Goal: Task Accomplishment & Management: Complete application form

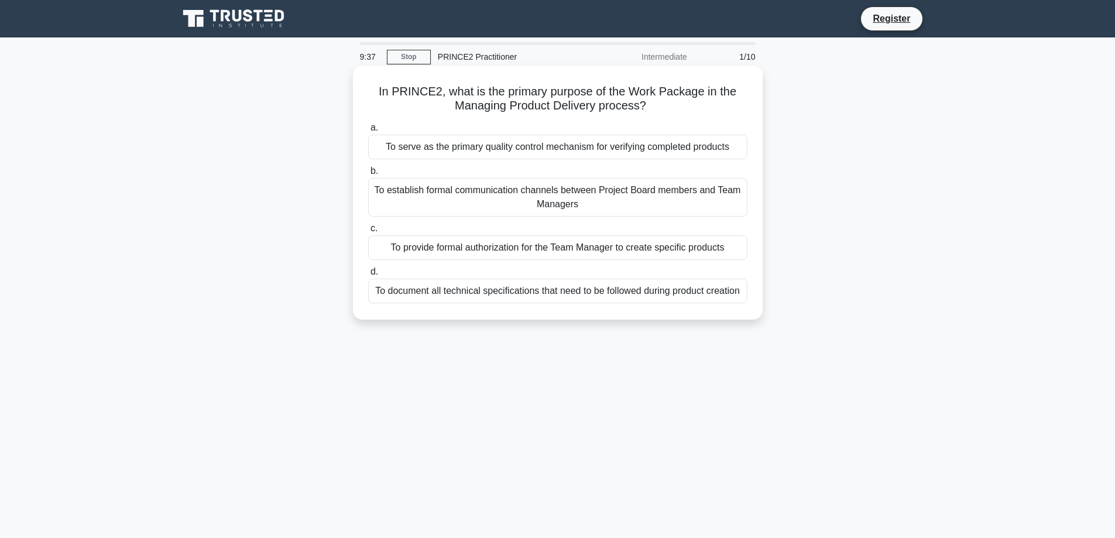
click at [614, 291] on div "To document all technical specifications that need to be followed during produc…" at bounding box center [557, 290] width 379 height 25
click at [368, 276] on input "d. To document all technical specifications that need to be followed during pro…" at bounding box center [368, 272] width 0 height 8
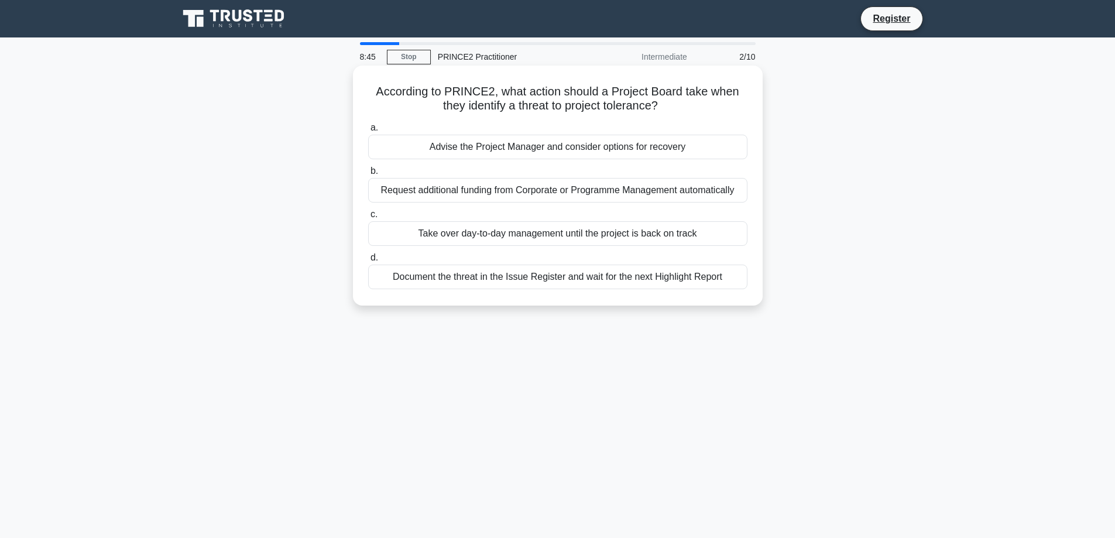
click at [717, 146] on div "Advise the Project Manager and consider options for recovery" at bounding box center [557, 147] width 379 height 25
click at [368, 132] on input "a. Advise the Project Manager and consider options for recovery" at bounding box center [368, 128] width 0 height 8
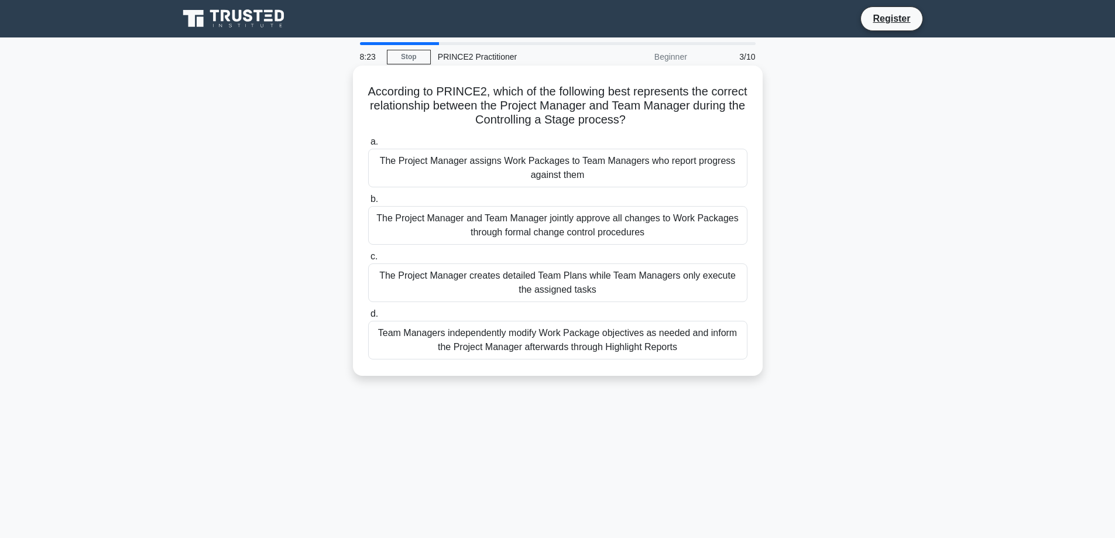
click at [689, 229] on div "The Project Manager and Team Manager jointly approve all changes to Work Packag…" at bounding box center [557, 225] width 379 height 39
click at [368, 203] on input "b. The Project Manager and Team Manager jointly approve all changes to Work Pac…" at bounding box center [368, 199] width 0 height 8
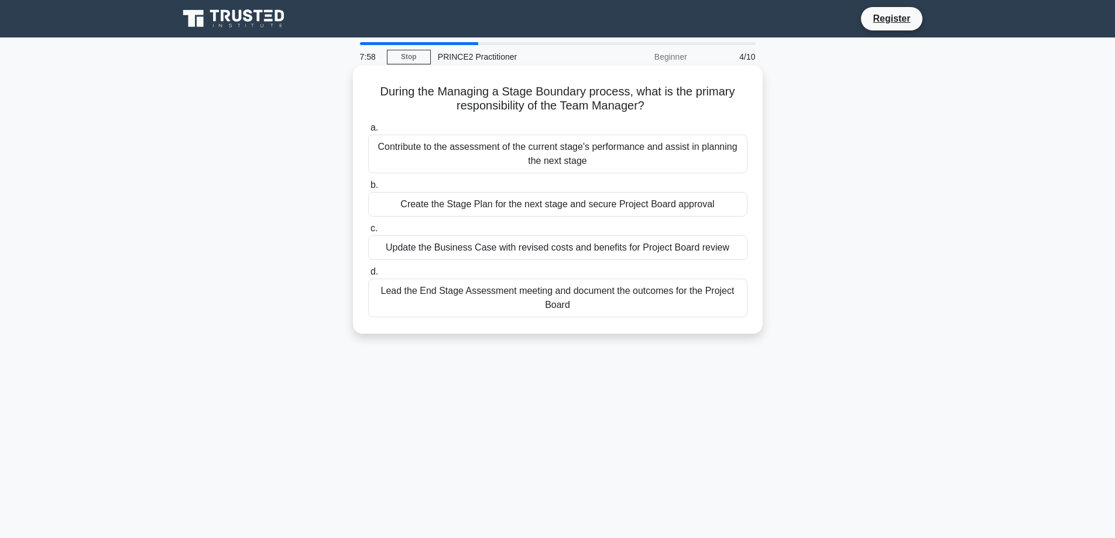
click at [662, 160] on div "Contribute to the assessment of the current stage's performance and assist in p…" at bounding box center [557, 154] width 379 height 39
click at [368, 132] on input "a. Contribute to the assessment of the current stage's performance and assist i…" at bounding box center [368, 128] width 0 height 8
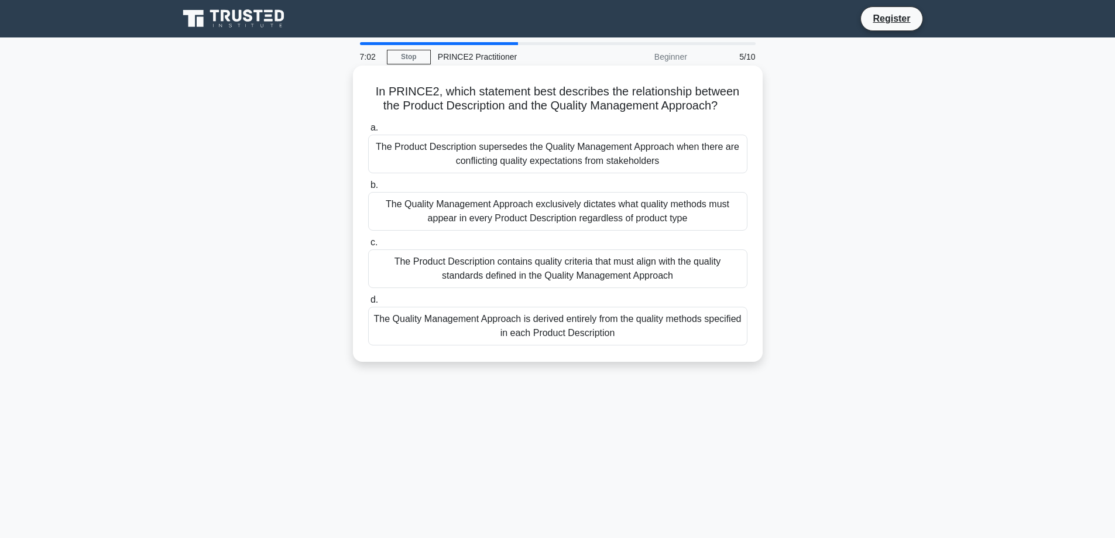
click at [637, 278] on div "The Product Description contains quality criteria that must align with the qual…" at bounding box center [557, 268] width 379 height 39
click at [368, 246] on input "c. The Product Description contains quality criteria that must align with the q…" at bounding box center [368, 243] width 0 height 8
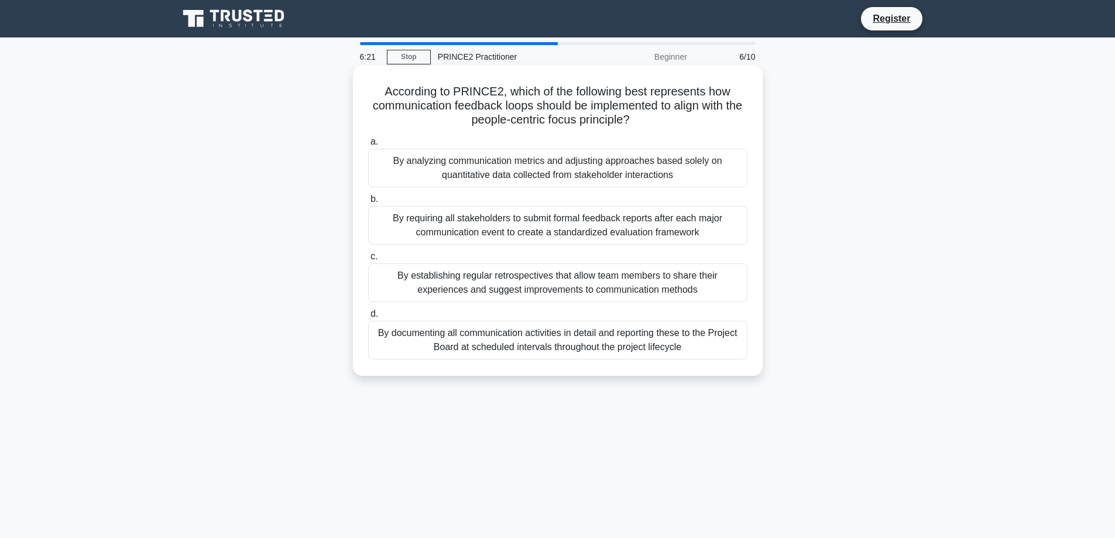
click at [580, 229] on div "By requiring all stakeholders to submit formal feedback reports after each majo…" at bounding box center [557, 225] width 379 height 39
click at [368, 203] on input "b. By requiring all stakeholders to submit formal feedback reports after each m…" at bounding box center [368, 199] width 0 height 8
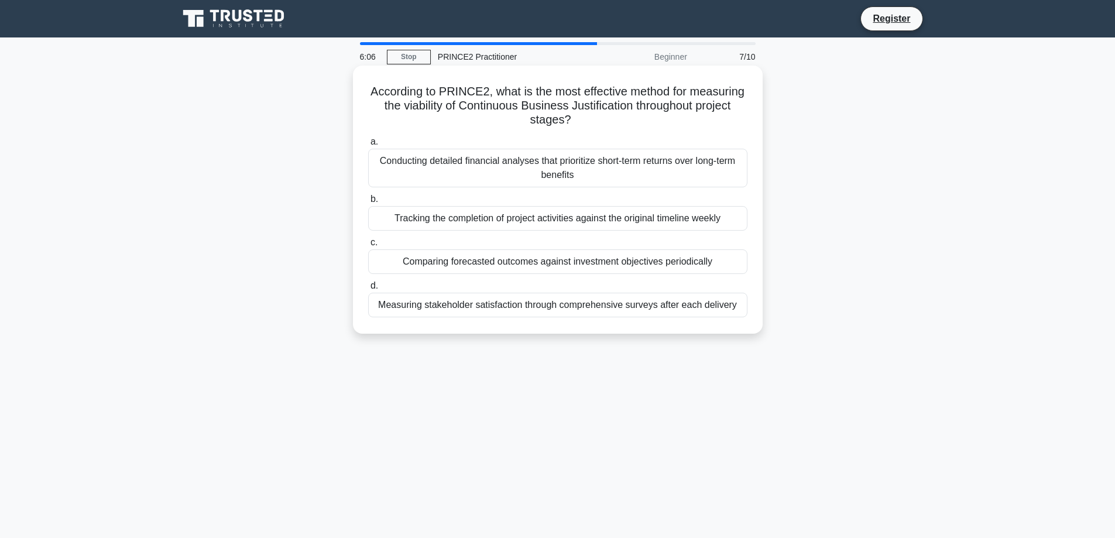
click at [664, 311] on div "Measuring stakeholder satisfaction through comprehensive surveys after each del…" at bounding box center [557, 305] width 379 height 25
click at [368, 290] on input "d. Measuring stakeholder satisfaction through comprehensive surveys after each …" at bounding box center [368, 286] width 0 height 8
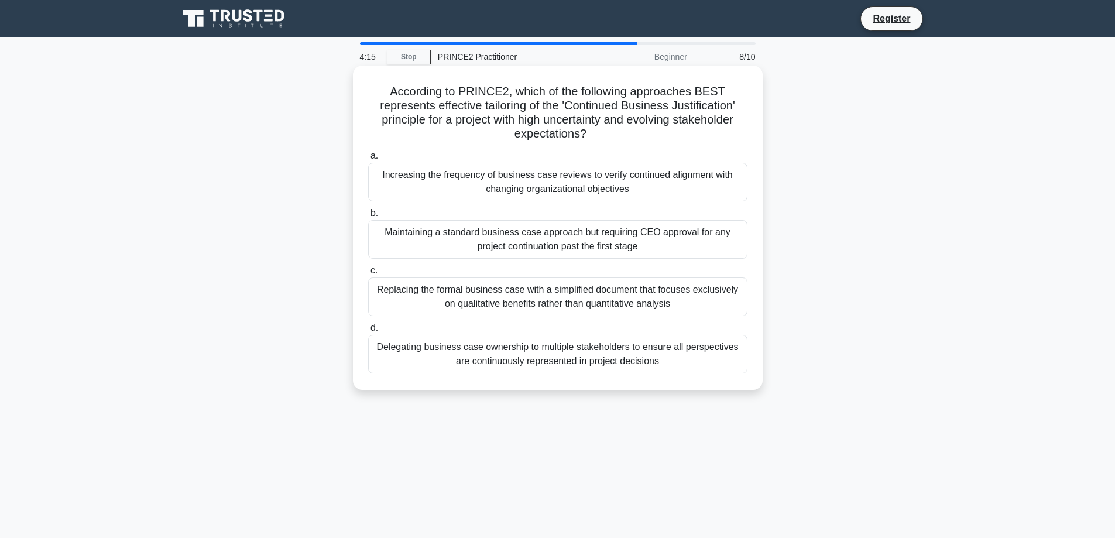
click at [730, 187] on div "Increasing the frequency of business case reviews to verify continued alignment…" at bounding box center [557, 182] width 379 height 39
click at [368, 160] on input "a. Increasing the frequency of business case reviews to verify continued alignm…" at bounding box center [368, 156] width 0 height 8
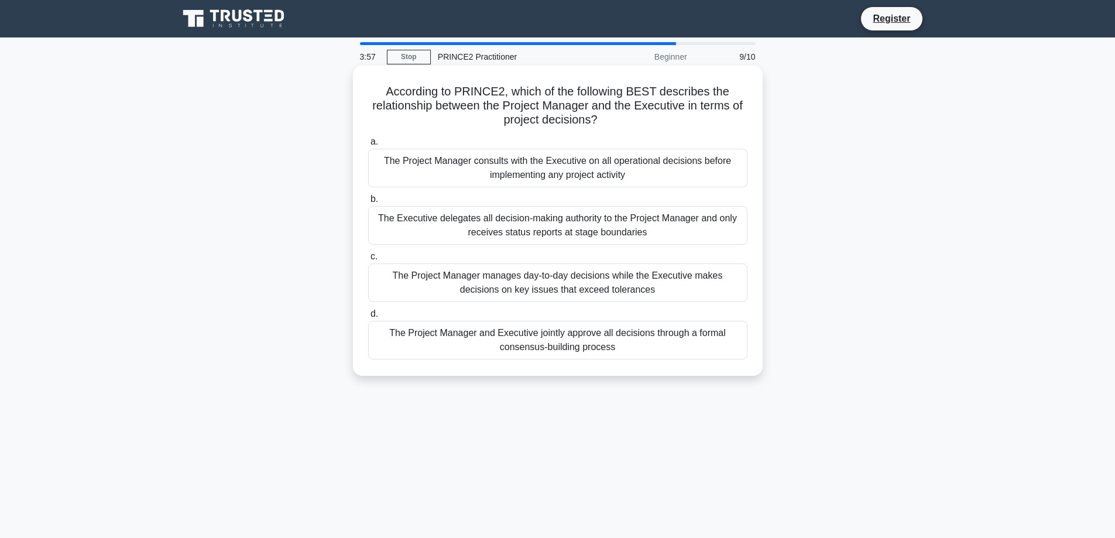
click at [662, 284] on div "The Project Manager manages day-to-day decisions while the Executive makes deci…" at bounding box center [557, 282] width 379 height 39
click at [368, 260] on input "c. The Project Manager manages day-to-day decisions while the Executive makes d…" at bounding box center [368, 257] width 0 height 8
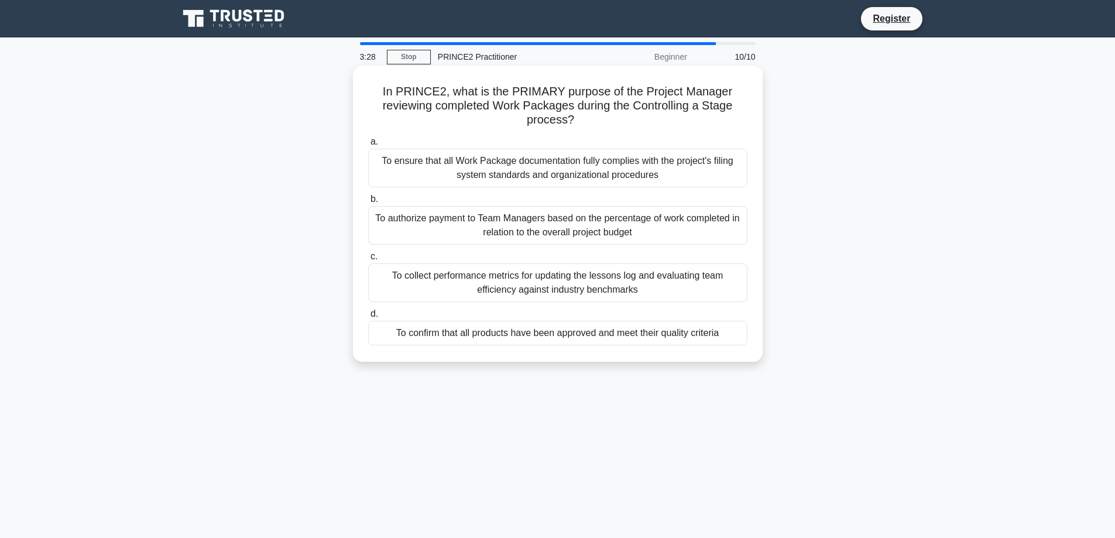
click at [539, 164] on div "To ensure that all Work Package documentation fully complies with the project's…" at bounding box center [557, 168] width 379 height 39
click at [368, 146] on input "a. To ensure that all Work Package documentation fully complies with the projec…" at bounding box center [368, 142] width 0 height 8
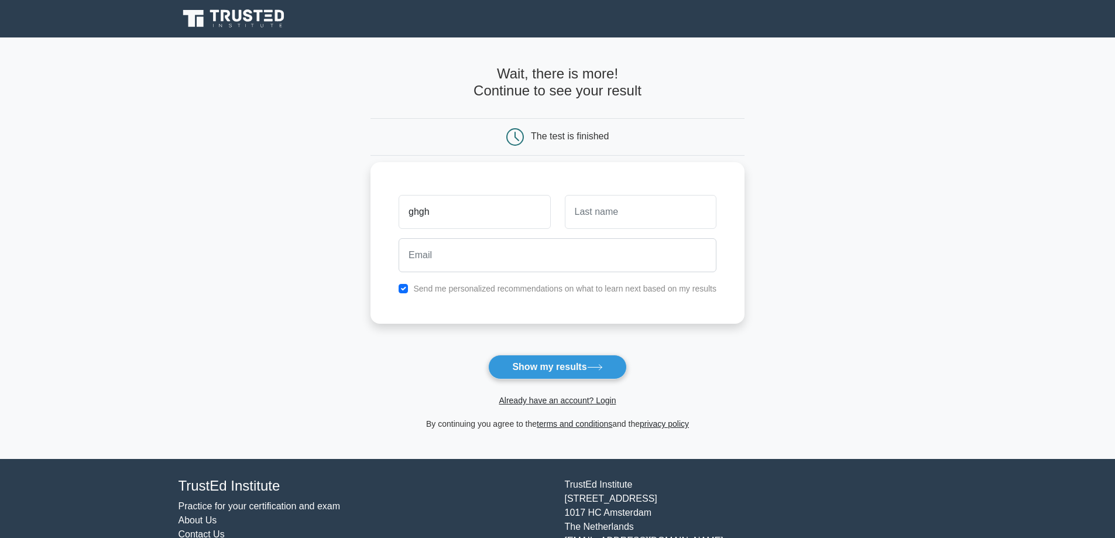
type input "ghgh"
click at [610, 212] on input "text" at bounding box center [641, 212] width 152 height 34
type input "hghg"
click at [489, 288] on label "Send me personalized recommendations on what to learn next based on my results" at bounding box center [564, 288] width 303 height 9
click at [403, 291] on input "checkbox" at bounding box center [402, 288] width 9 height 9
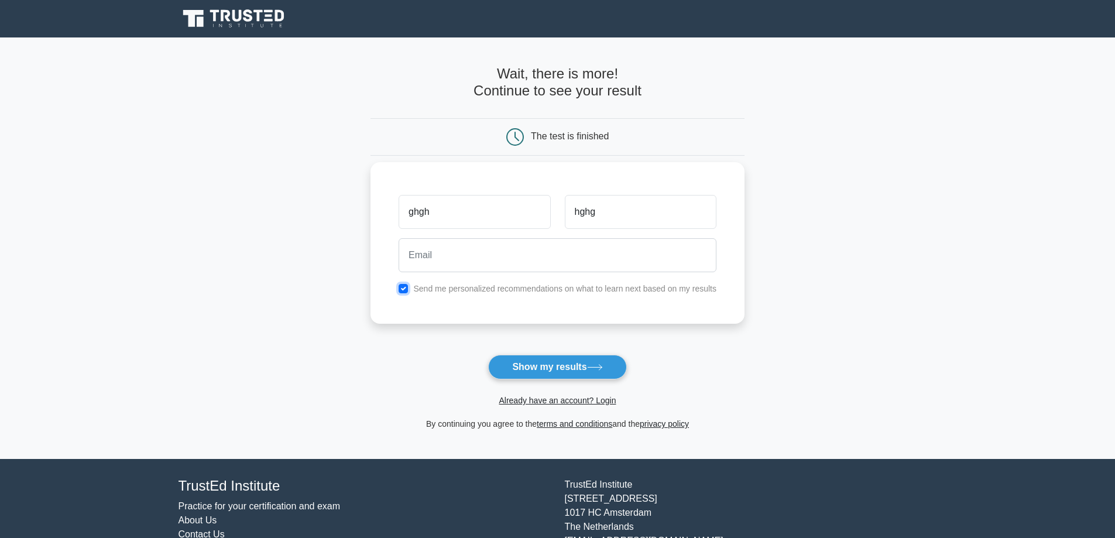
checkbox input "false"
click at [427, 267] on input "email" at bounding box center [557, 255] width 318 height 34
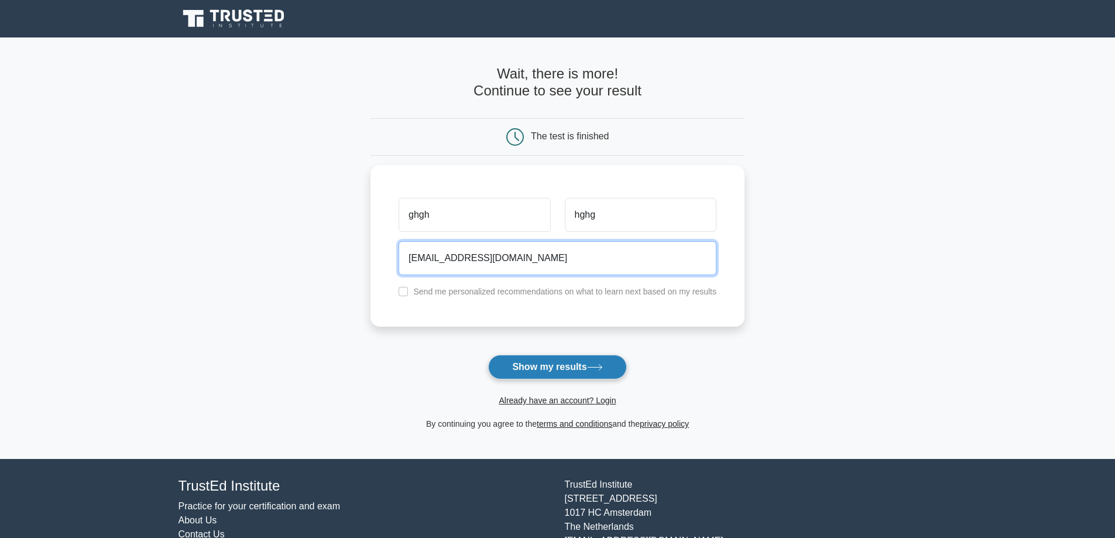
type input "dfdfdfdsjj@yomail.com"
click at [584, 363] on button "Show my results" at bounding box center [557, 367] width 138 height 25
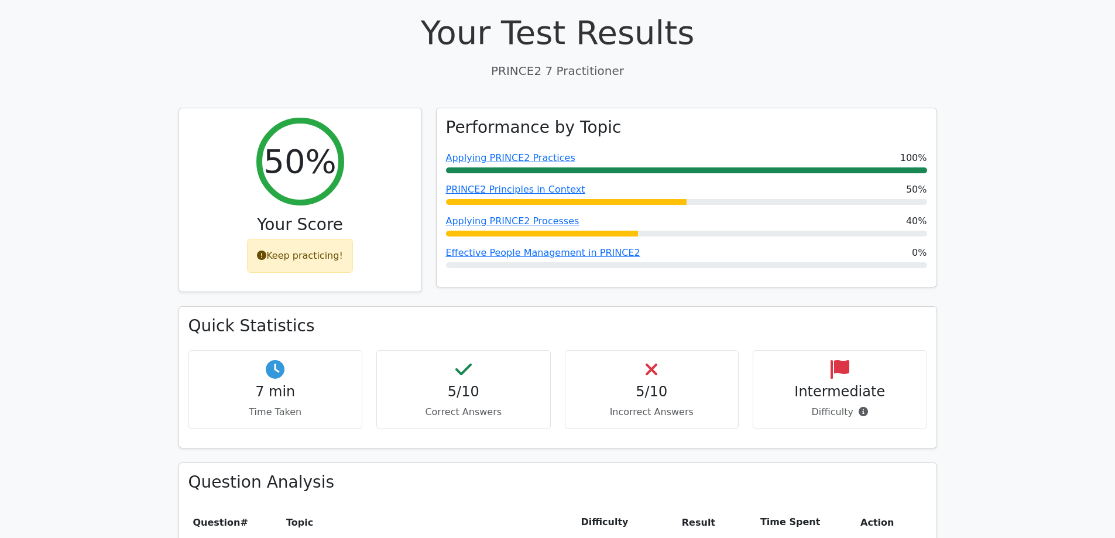
scroll to position [150, 0]
